Goal: Information Seeking & Learning: Learn about a topic

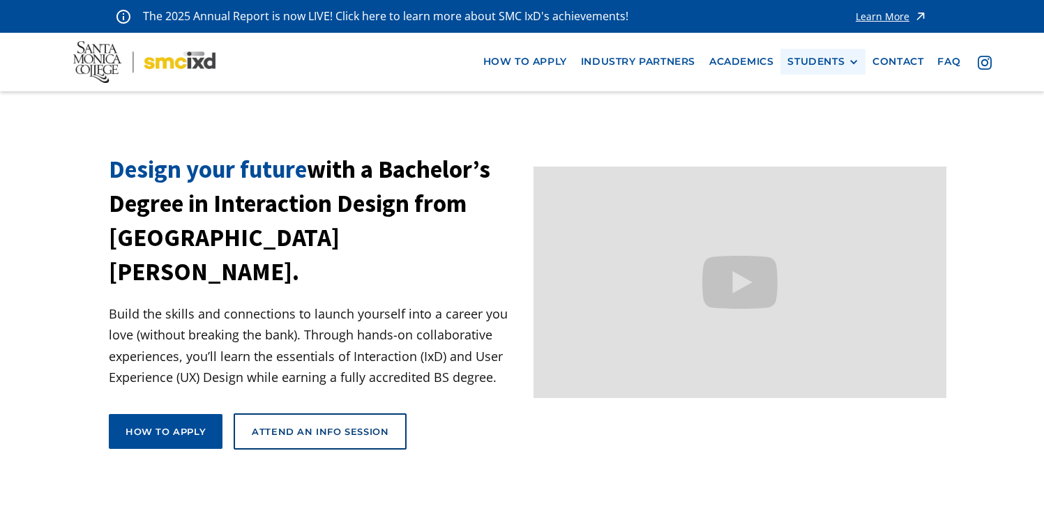
click at [831, 58] on div "STUDENTS" at bounding box center [815, 62] width 57 height 12
click at [827, 116] on link "Current Students" at bounding box center [850, 113] width 126 height 26
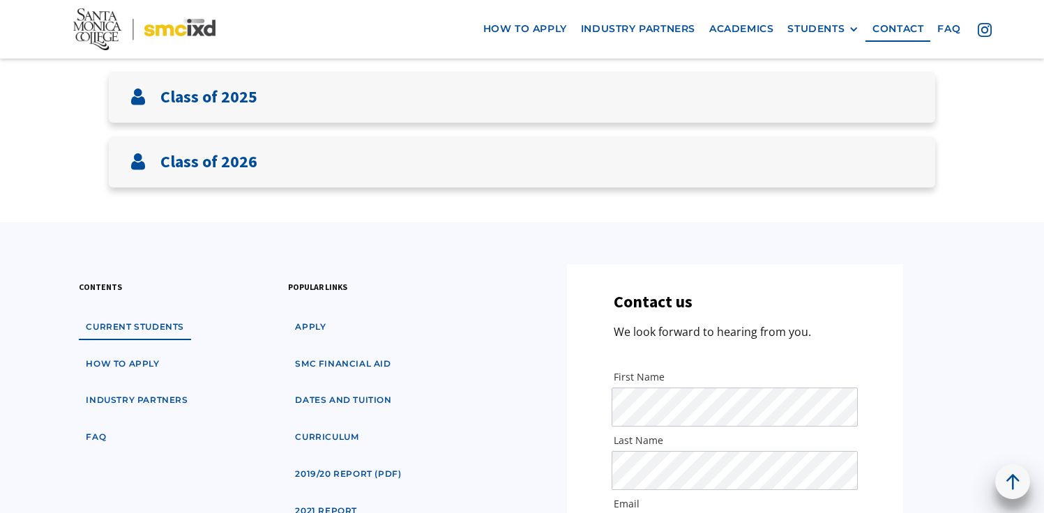
scroll to position [291, 0]
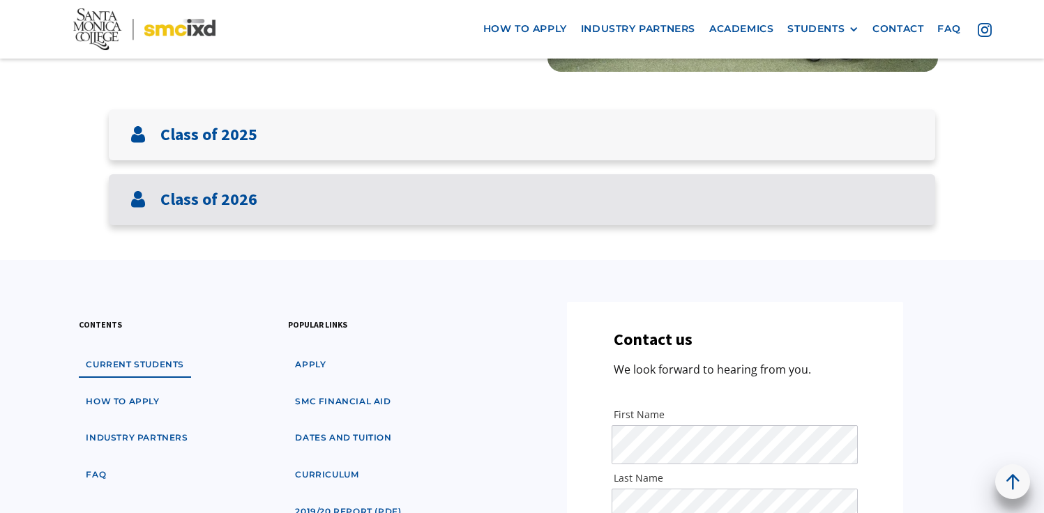
click at [870, 182] on div "Class of 2026" at bounding box center [522, 199] width 827 height 51
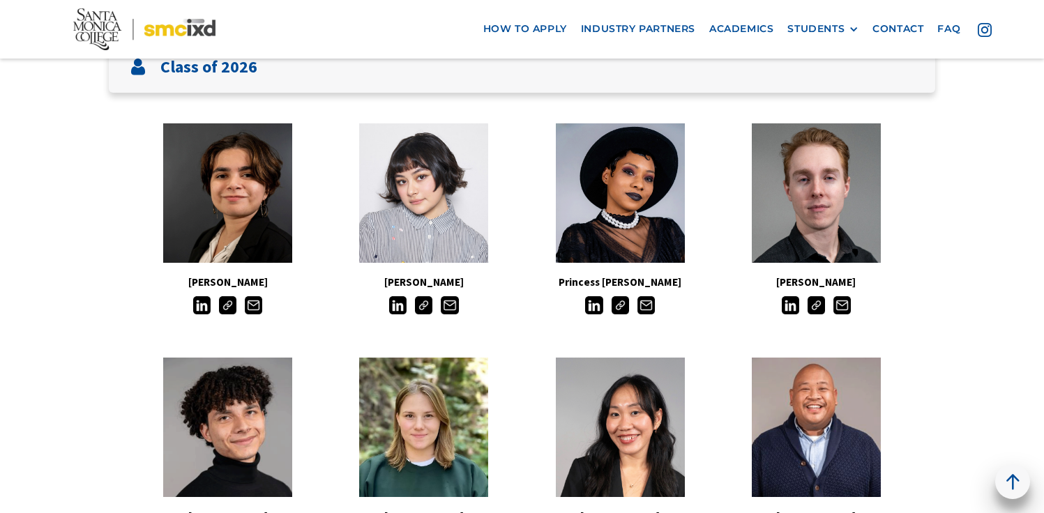
scroll to position [483, 0]
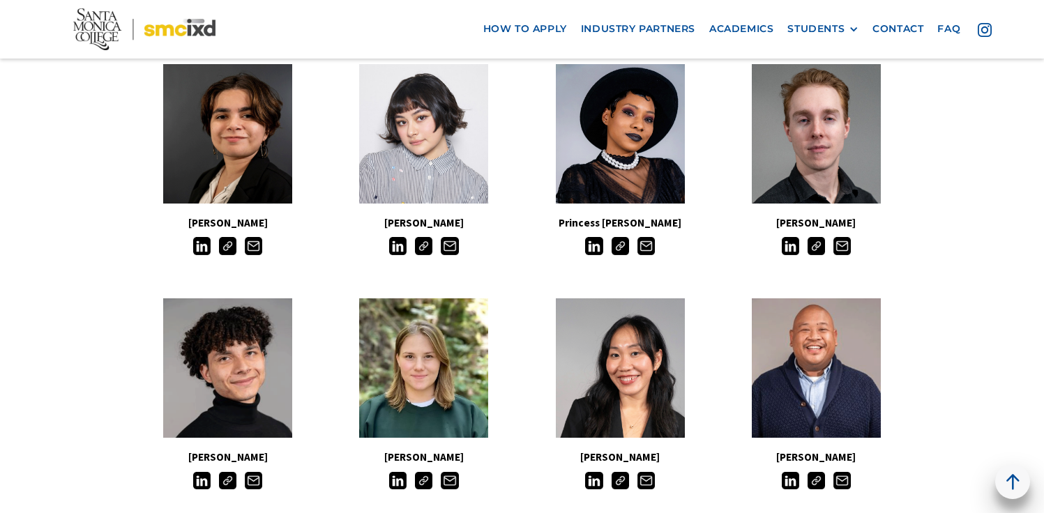
click at [421, 253] on img at bounding box center [423, 245] width 17 height 17
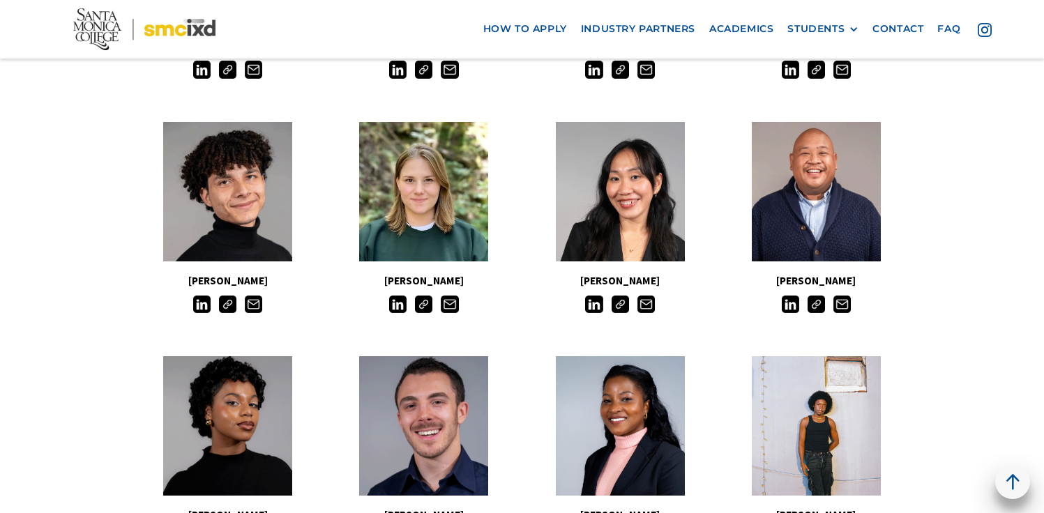
scroll to position [673, 0]
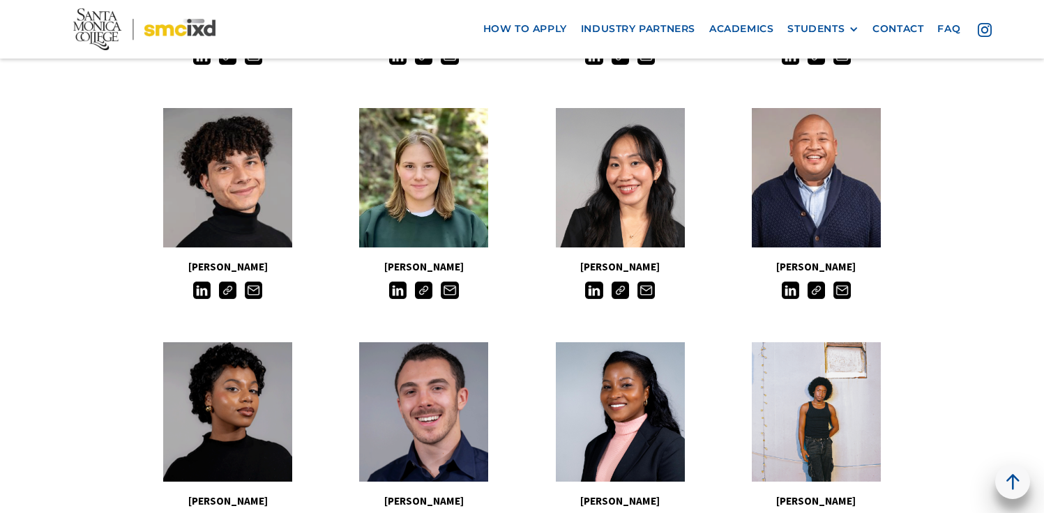
click at [231, 286] on img at bounding box center [227, 290] width 17 height 17
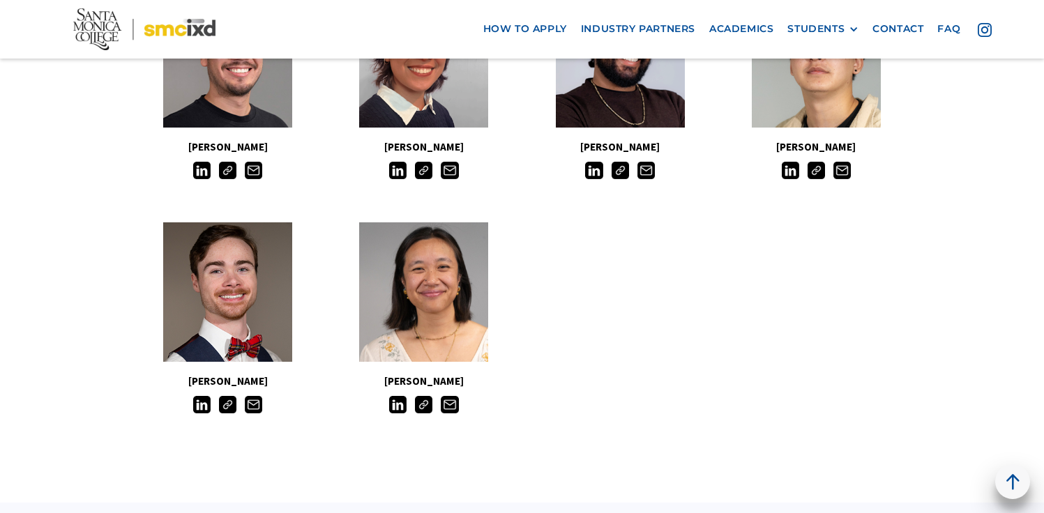
scroll to position [1290, 0]
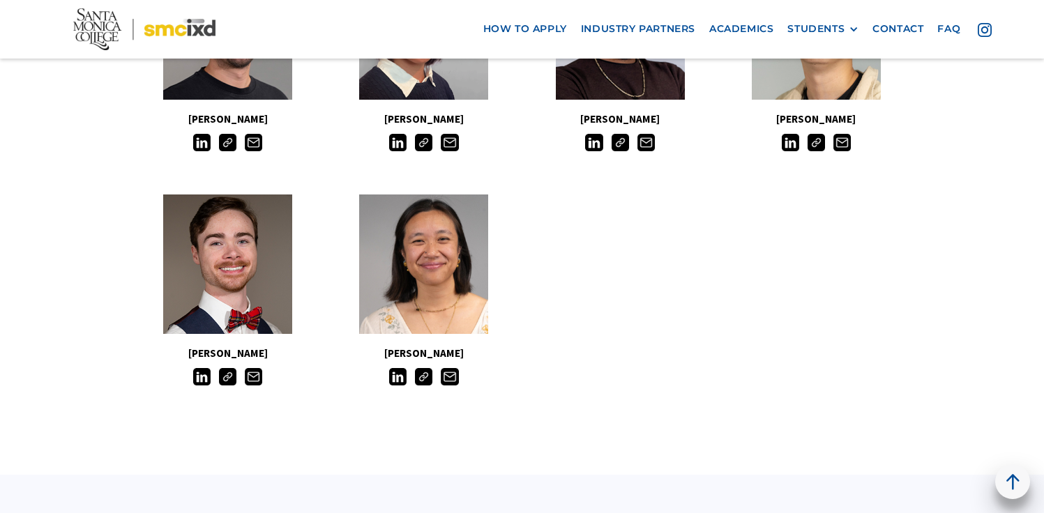
click at [418, 386] on img at bounding box center [423, 376] width 17 height 17
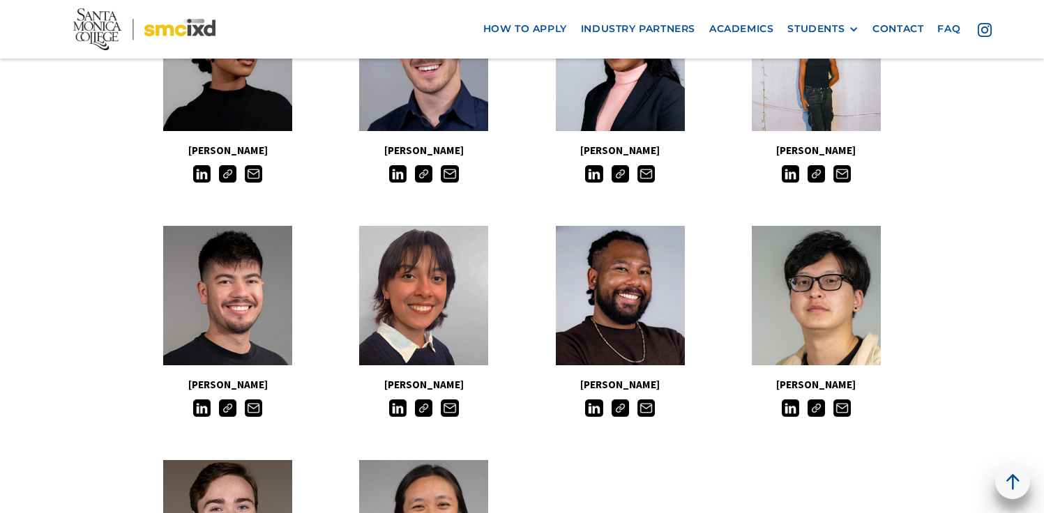
scroll to position [1013, 0]
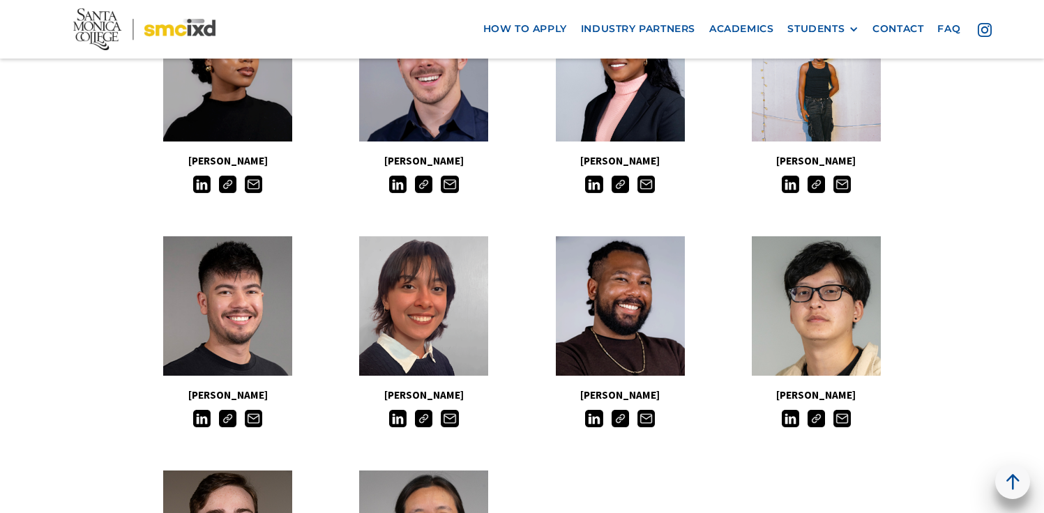
click at [622, 428] on img at bounding box center [620, 418] width 17 height 17
click at [424, 419] on img at bounding box center [423, 418] width 17 height 17
click at [230, 425] on img at bounding box center [227, 418] width 17 height 17
click at [619, 185] on img at bounding box center [620, 184] width 17 height 17
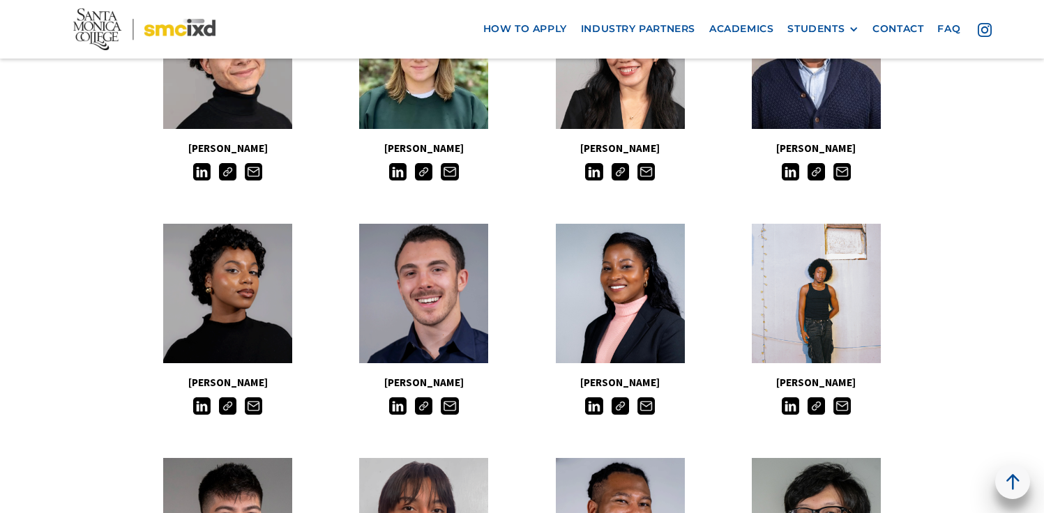
scroll to position [778, 0]
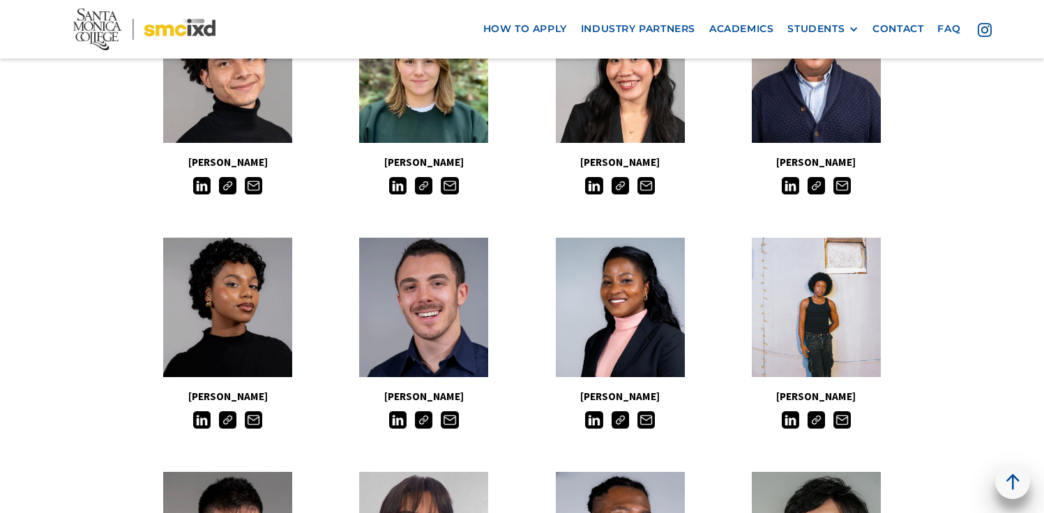
click at [426, 419] on img at bounding box center [423, 420] width 17 height 17
click at [230, 422] on img at bounding box center [227, 420] width 17 height 17
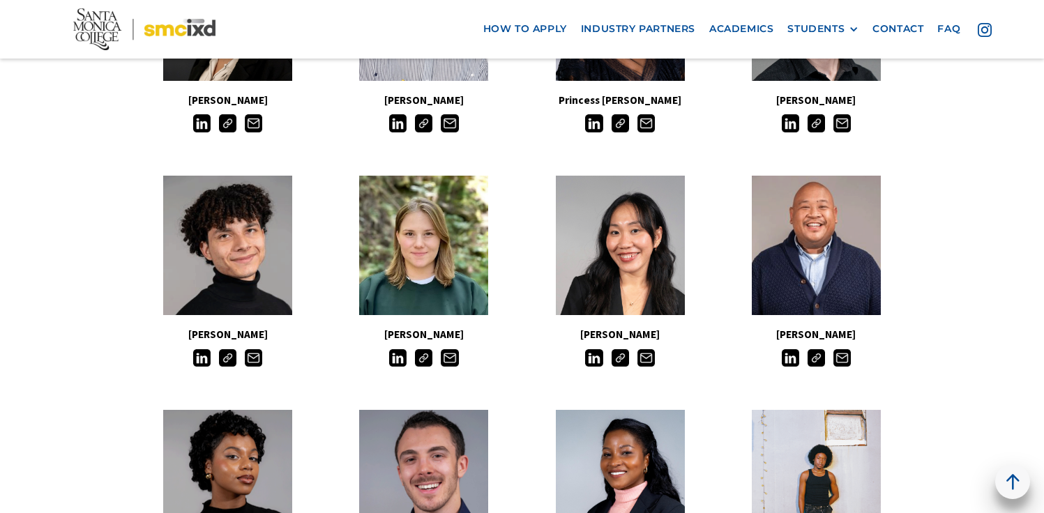
scroll to position [603, 0]
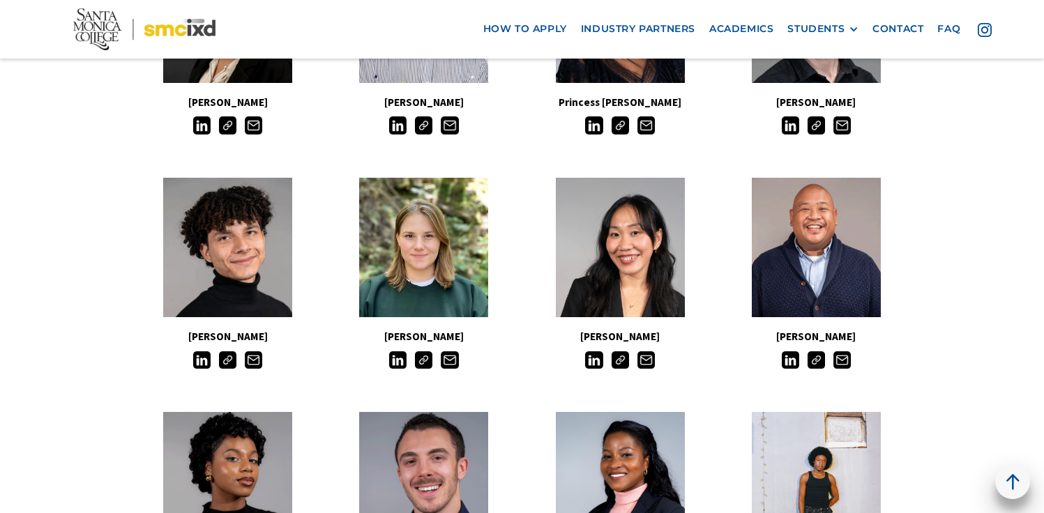
click at [823, 363] on img at bounding box center [816, 360] width 17 height 17
click at [425, 361] on img at bounding box center [423, 360] width 17 height 17
click at [224, 368] on img at bounding box center [227, 360] width 17 height 17
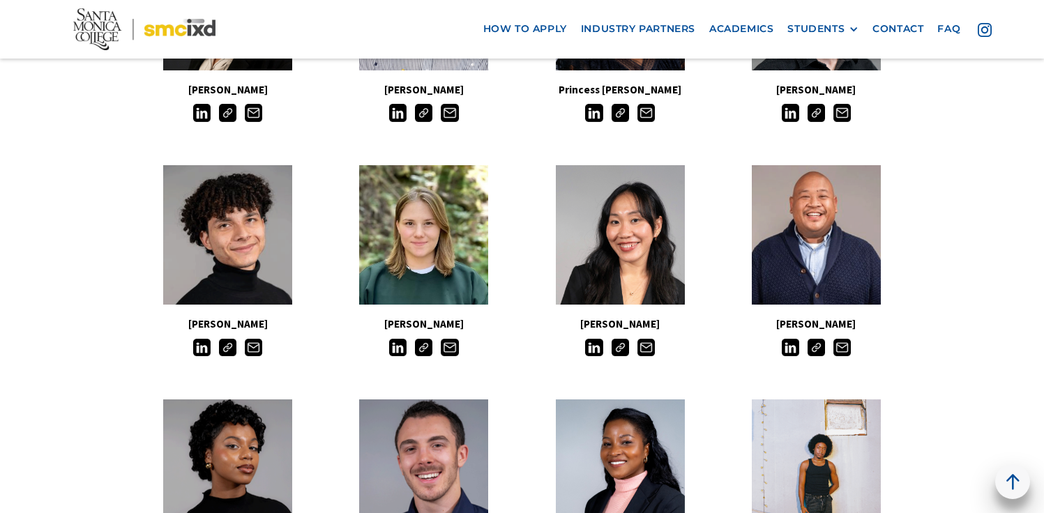
scroll to position [483, 0]
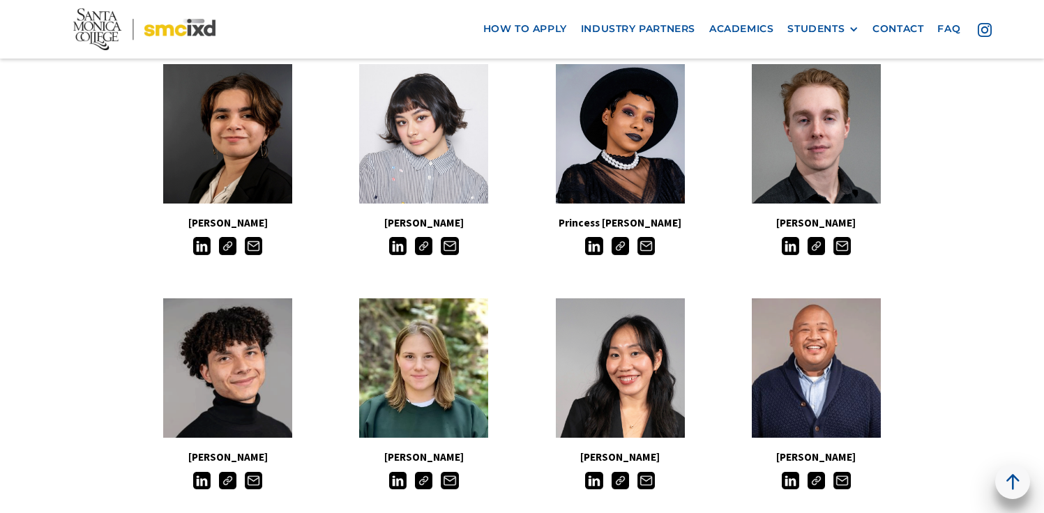
click at [224, 238] on img at bounding box center [227, 245] width 17 height 17
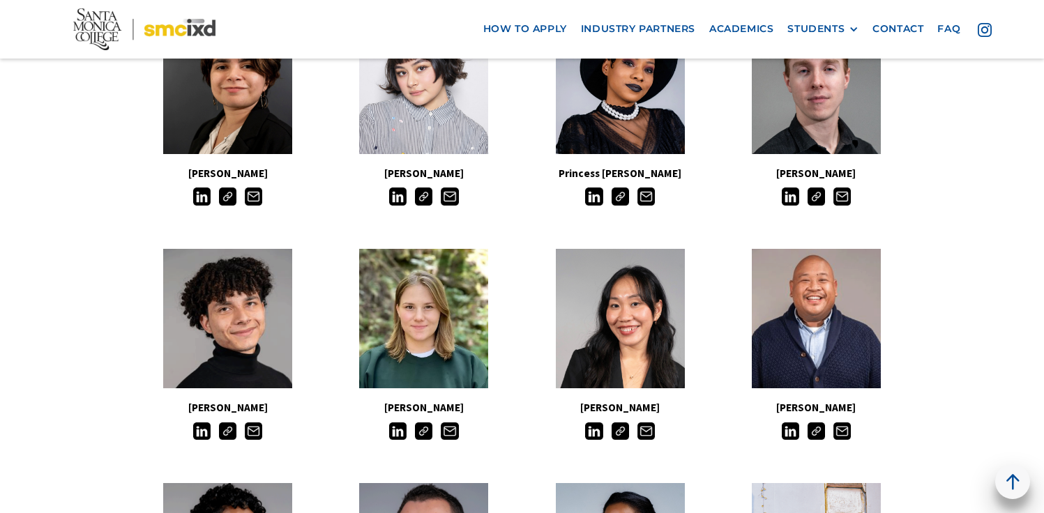
scroll to position [501, 0]
